Goal: Task Accomplishment & Management: Understand process/instructions

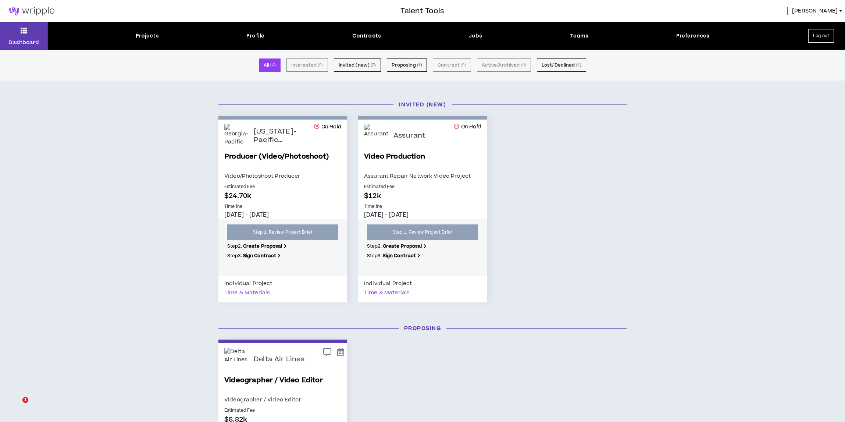
scroll to position [168, 0]
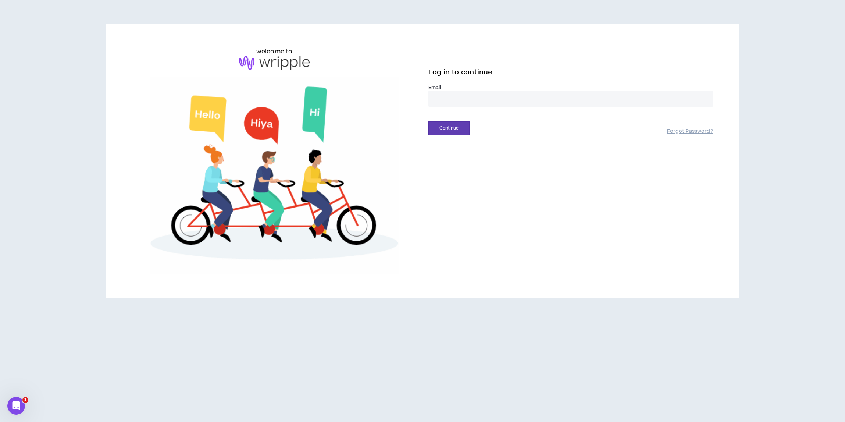
click at [443, 99] on input "email" at bounding box center [570, 99] width 285 height 16
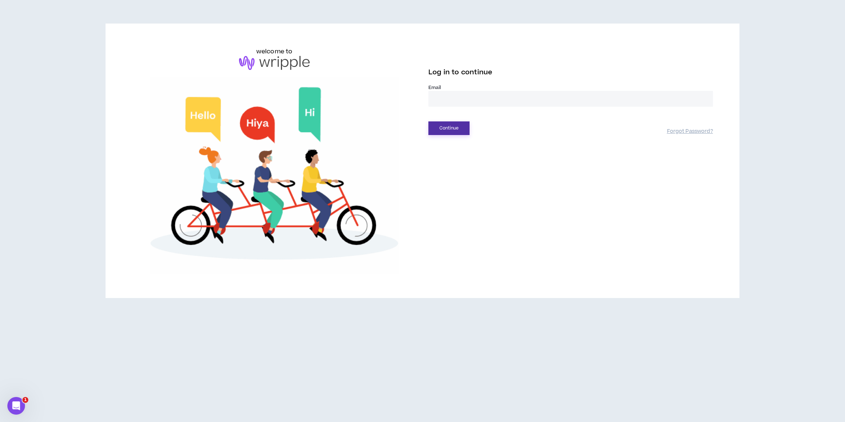
type input "**********"
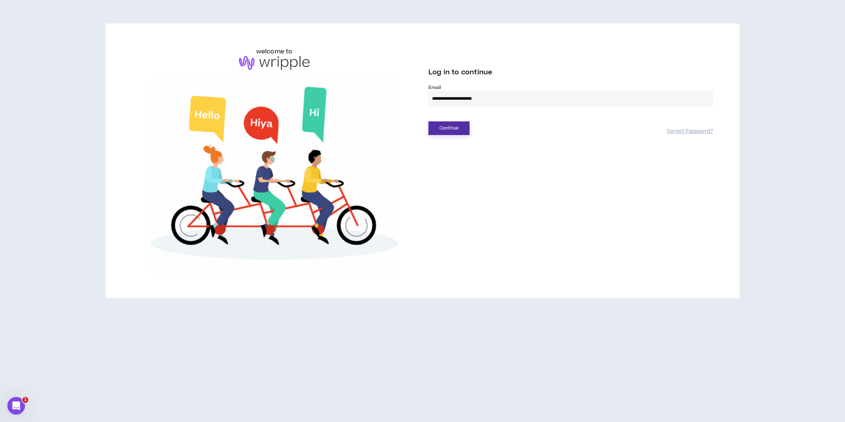
click at [464, 129] on button "Continue" at bounding box center [448, 128] width 41 height 14
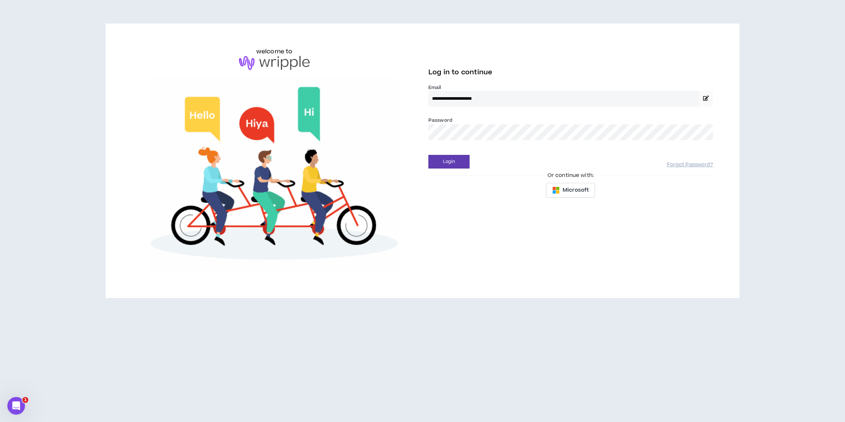
click at [454, 153] on div "Login Forgot Password?" at bounding box center [570, 159] width 285 height 19
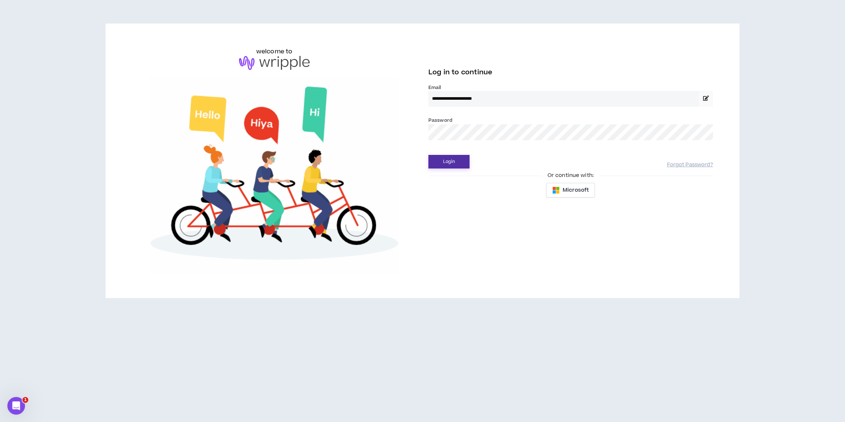
click at [453, 161] on button "Login" at bounding box center [448, 162] width 41 height 14
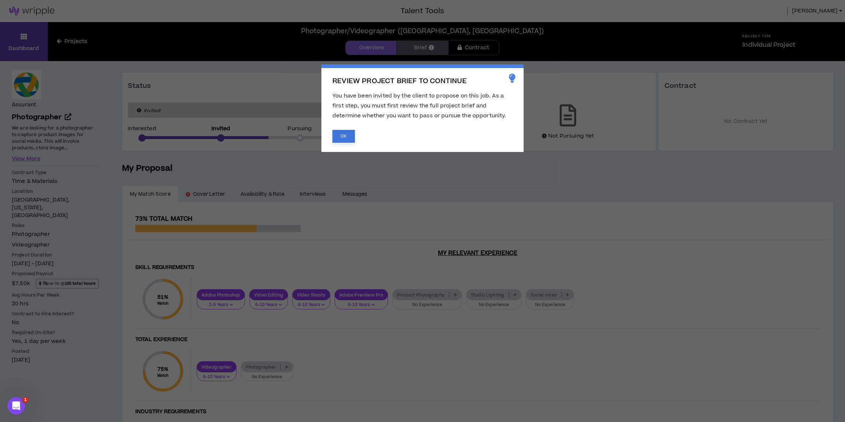
click at [347, 135] on button "OK" at bounding box center [343, 136] width 22 height 13
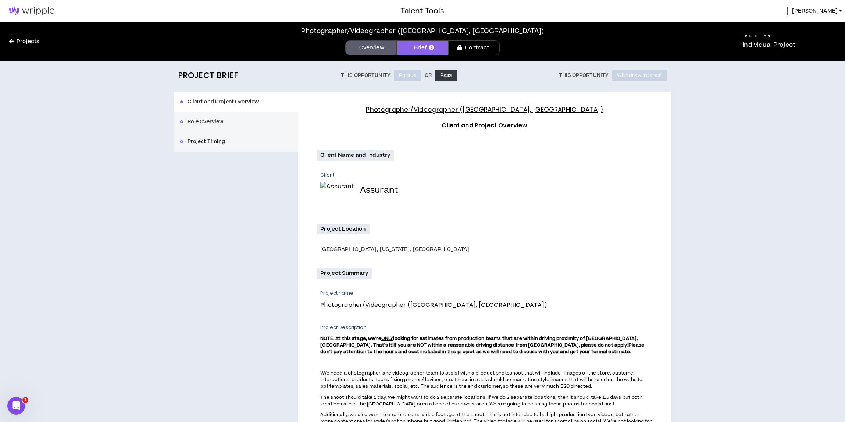
scroll to position [337, 0]
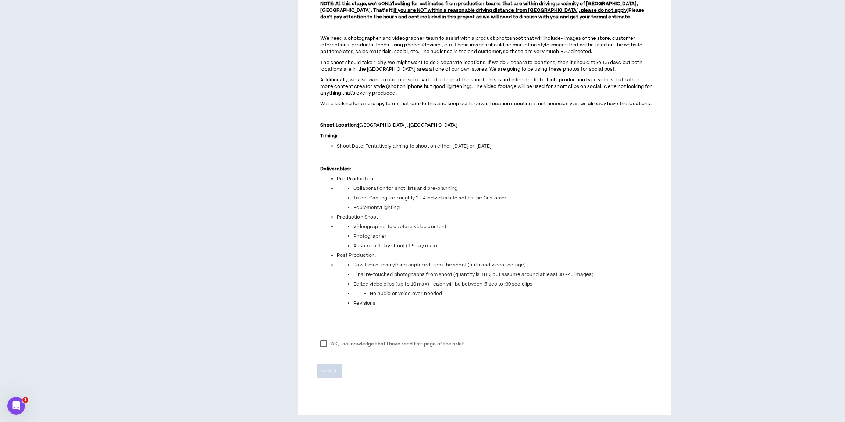
click at [325, 343] on label "OK, I acknowledge that I have read this page of the brief" at bounding box center [392, 343] width 151 height 11
click at [337, 371] on button "Next" at bounding box center [329, 371] width 25 height 14
